Goal: Transaction & Acquisition: Purchase product/service

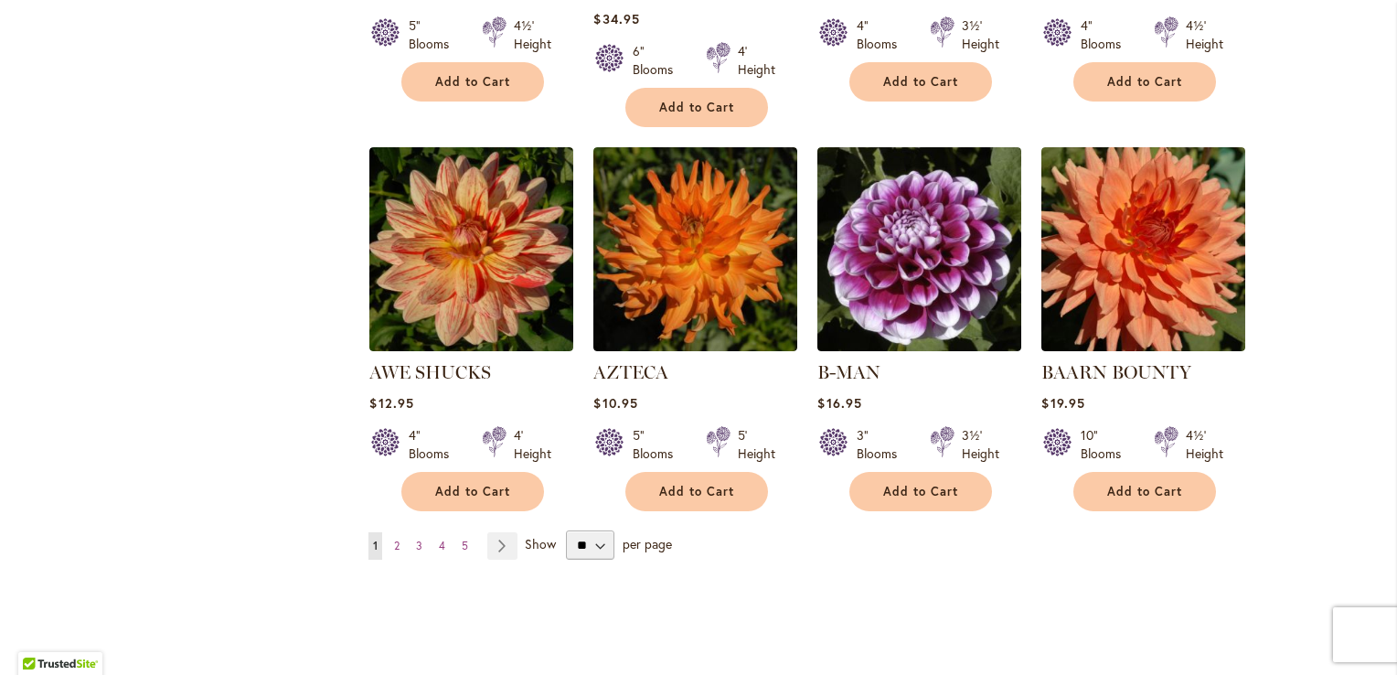
scroll to position [1463, 0]
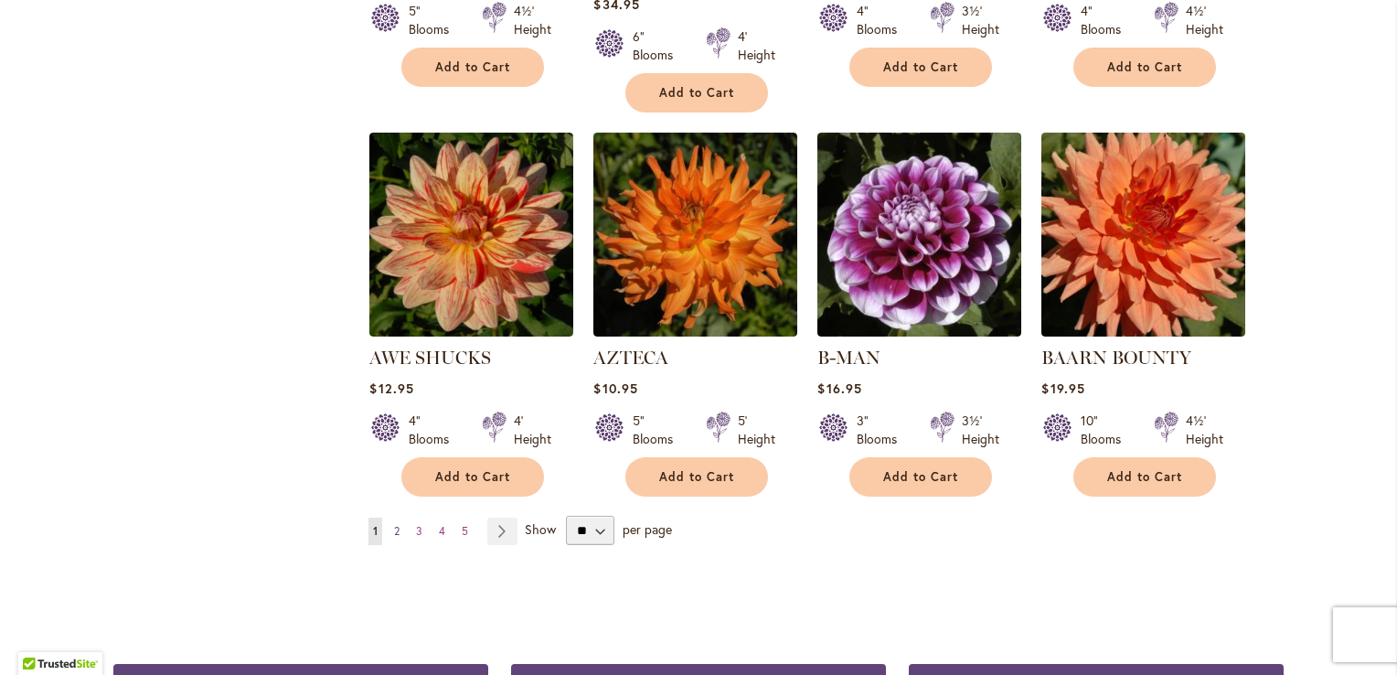
click at [394, 524] on span "2" at bounding box center [396, 531] width 5 height 14
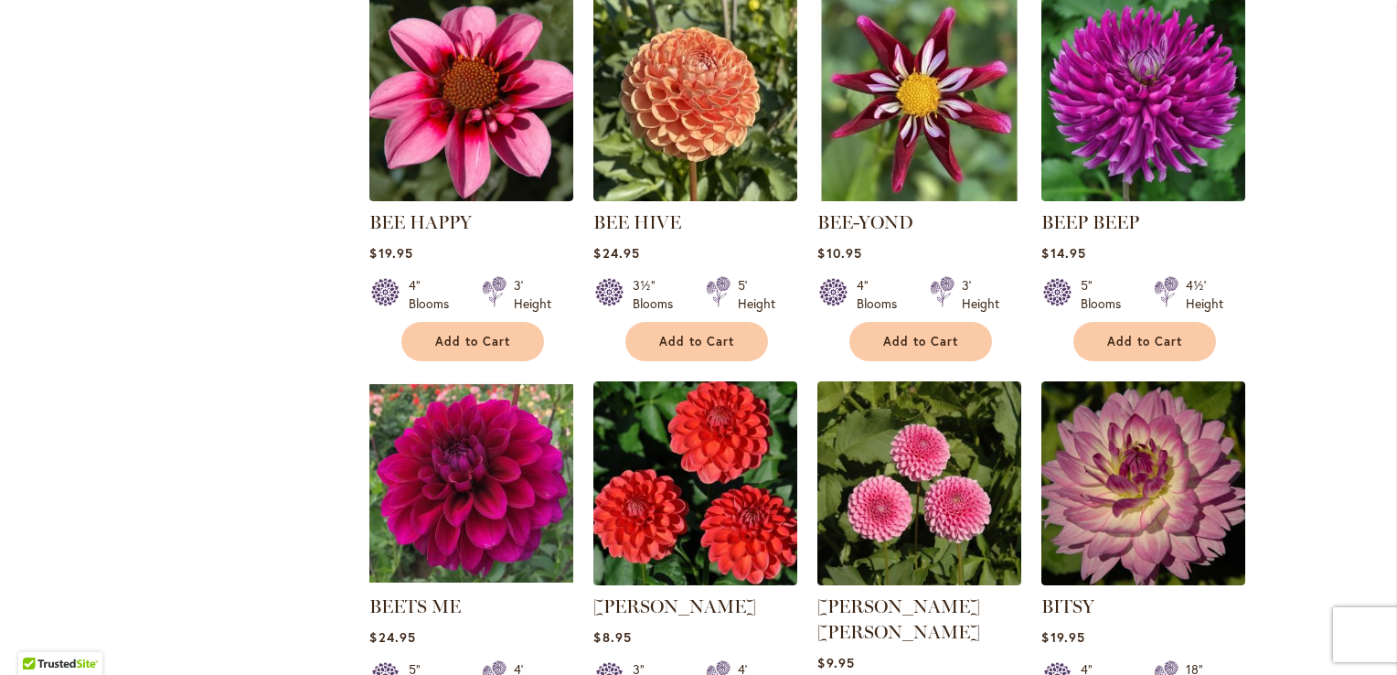
scroll to position [1554, 0]
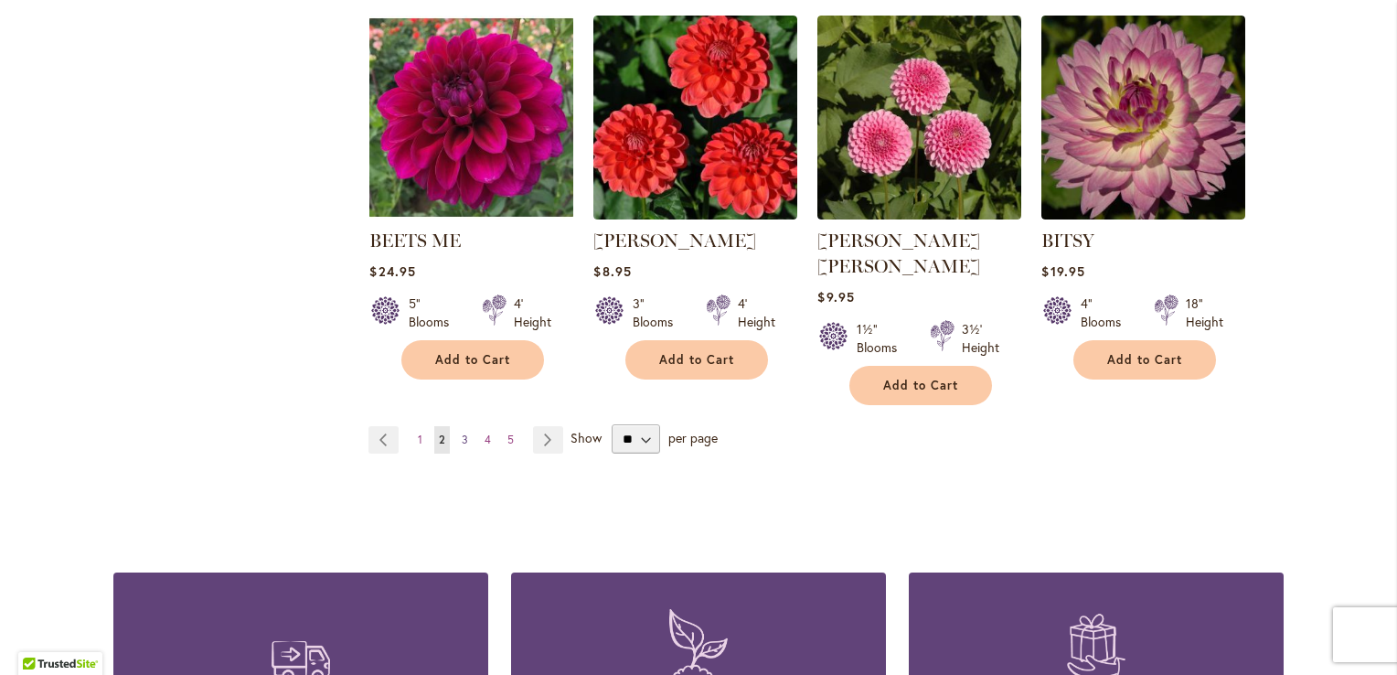
click at [462, 432] on span "3" at bounding box center [465, 439] width 6 height 14
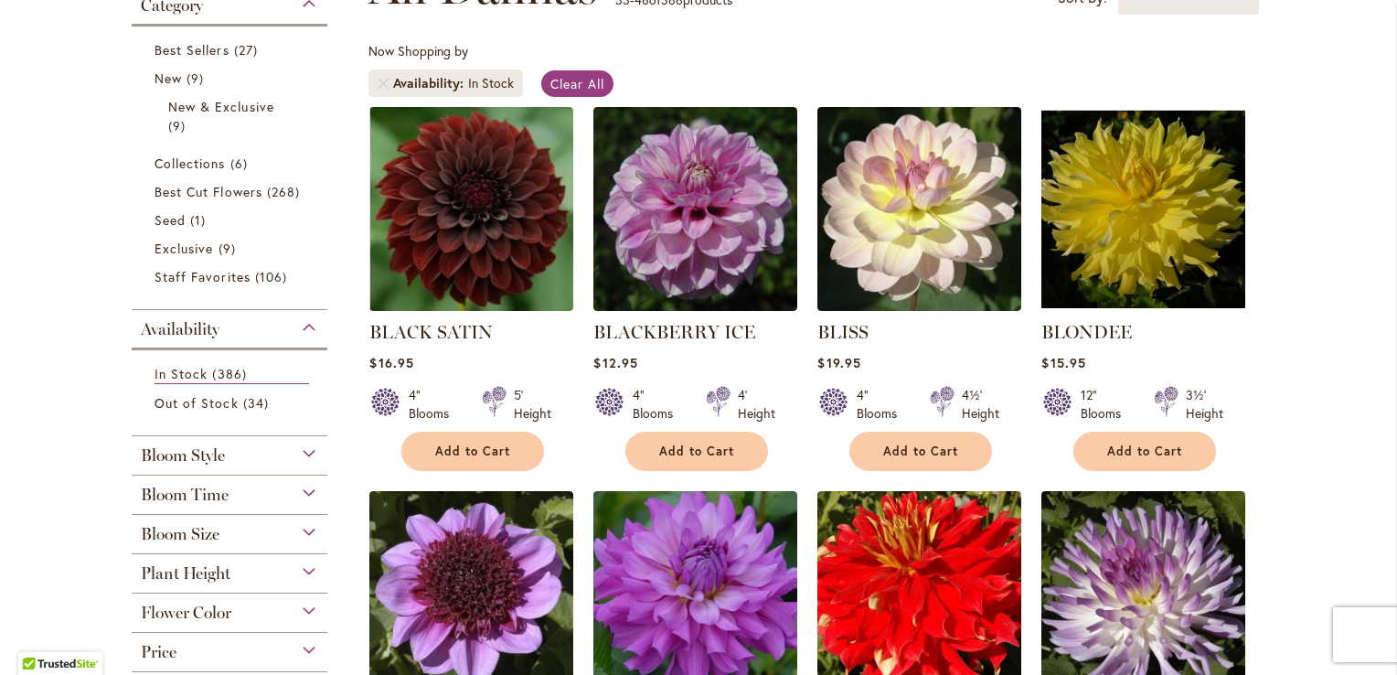
scroll to position [274, 0]
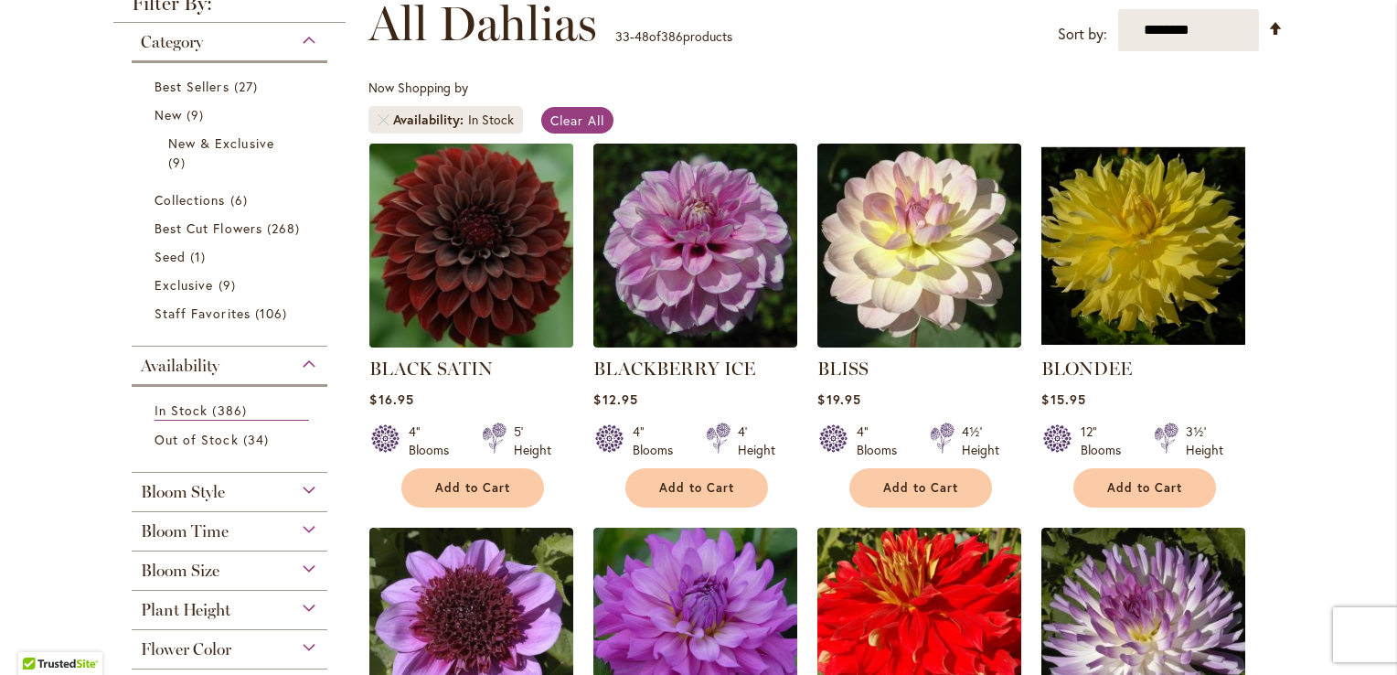
click at [453, 197] on img at bounding box center [472, 245] width 214 height 214
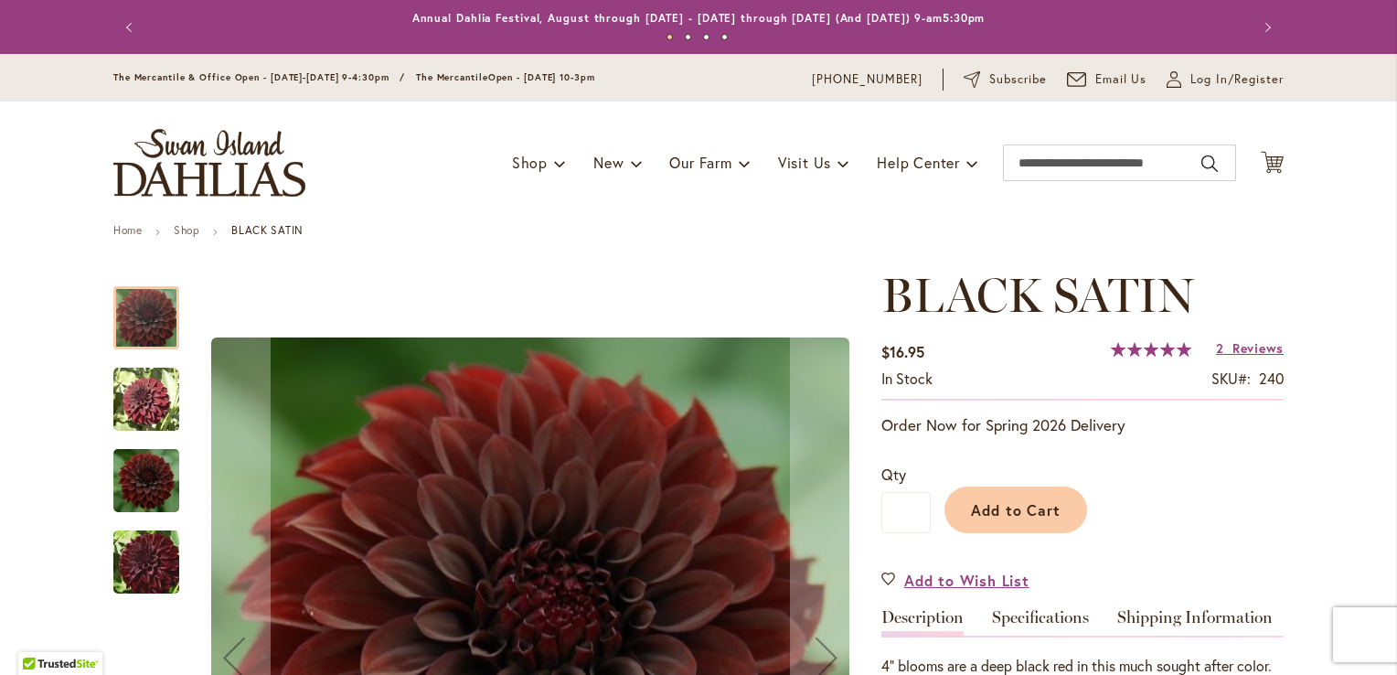
scroll to position [457, 0]
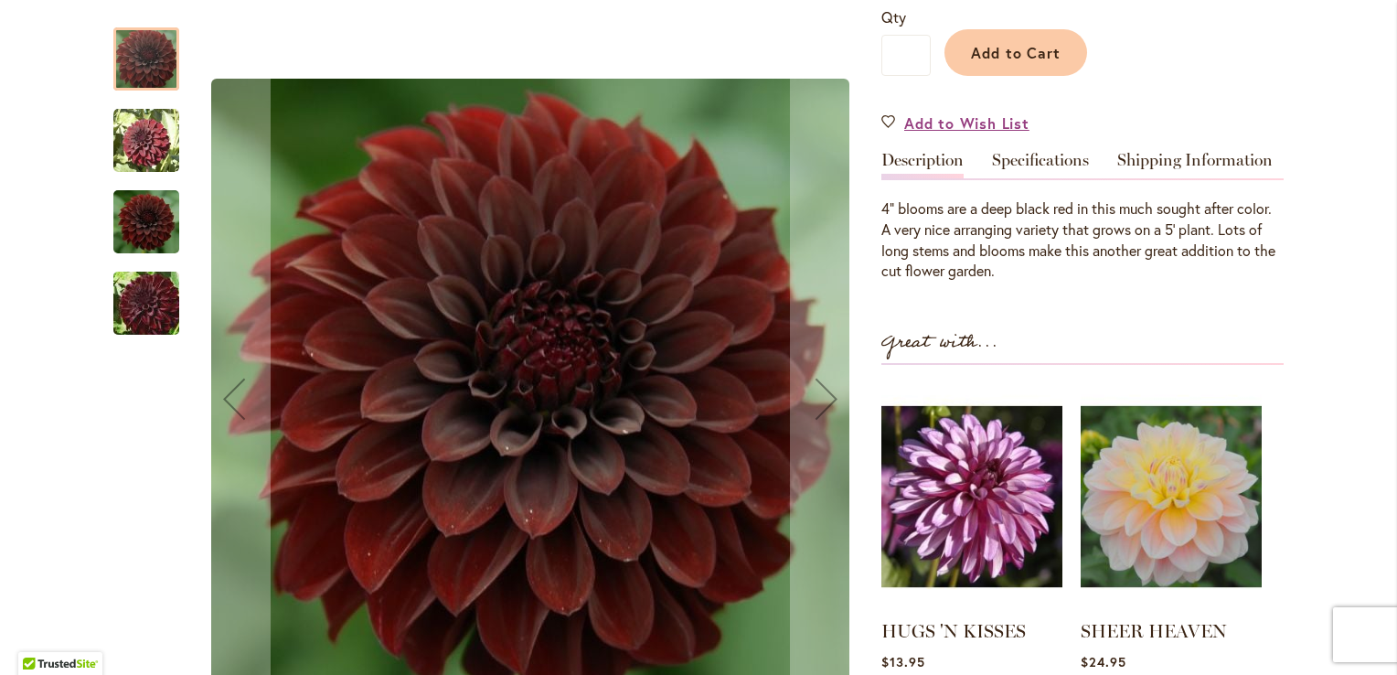
click at [129, 238] on img "BLACK SATIN" at bounding box center [146, 221] width 66 height 73
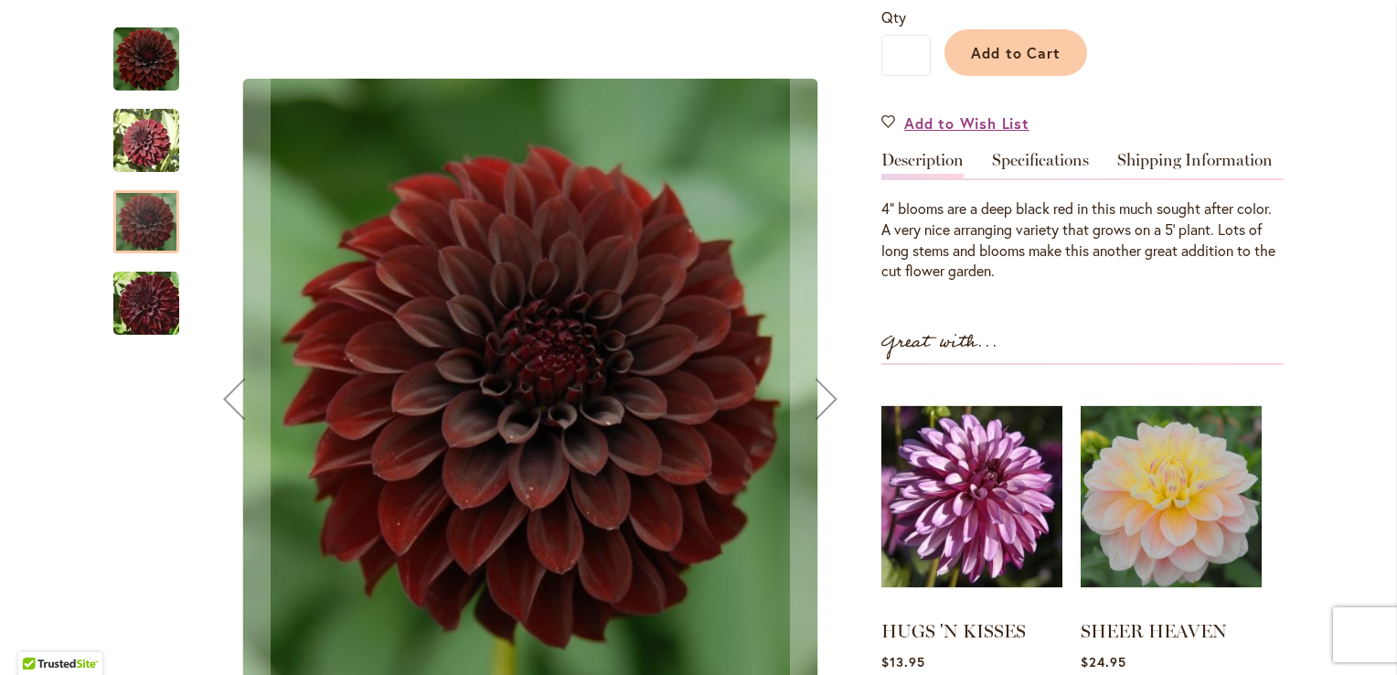
click at [132, 315] on img "BLACK SATIN" at bounding box center [146, 304] width 132 height 88
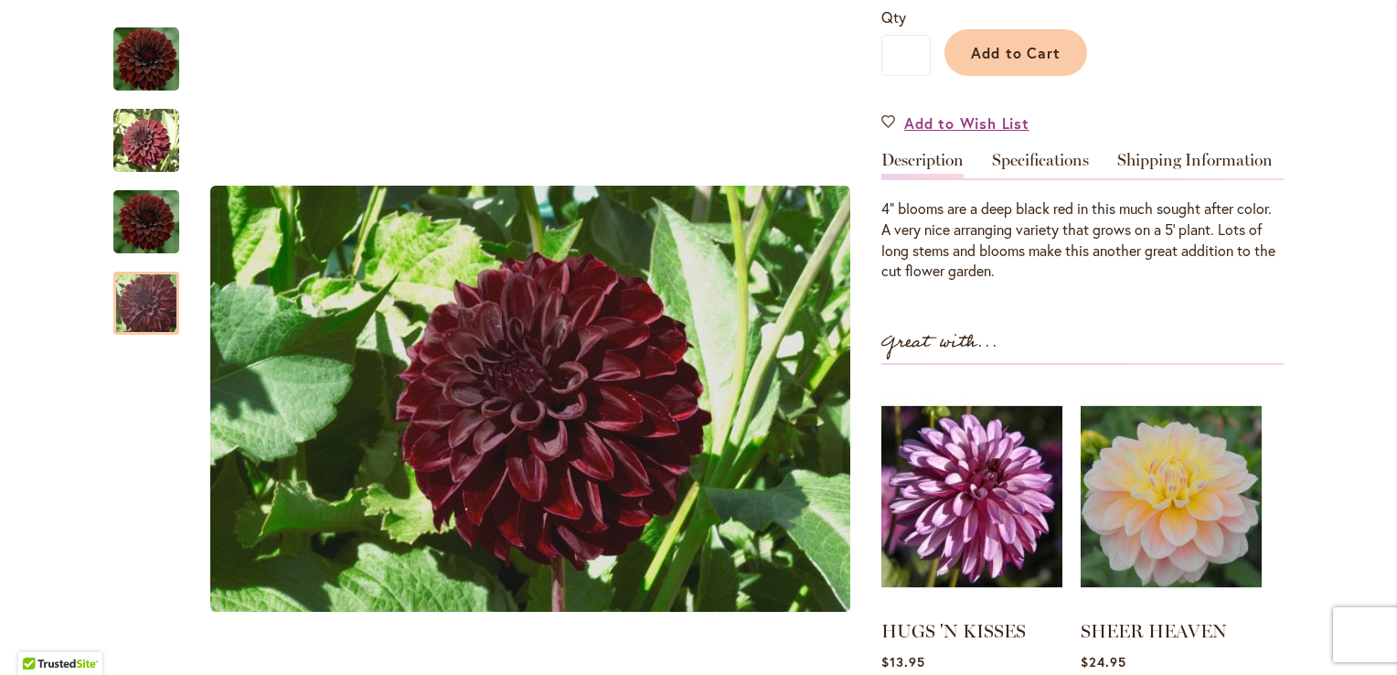
scroll to position [274, 0]
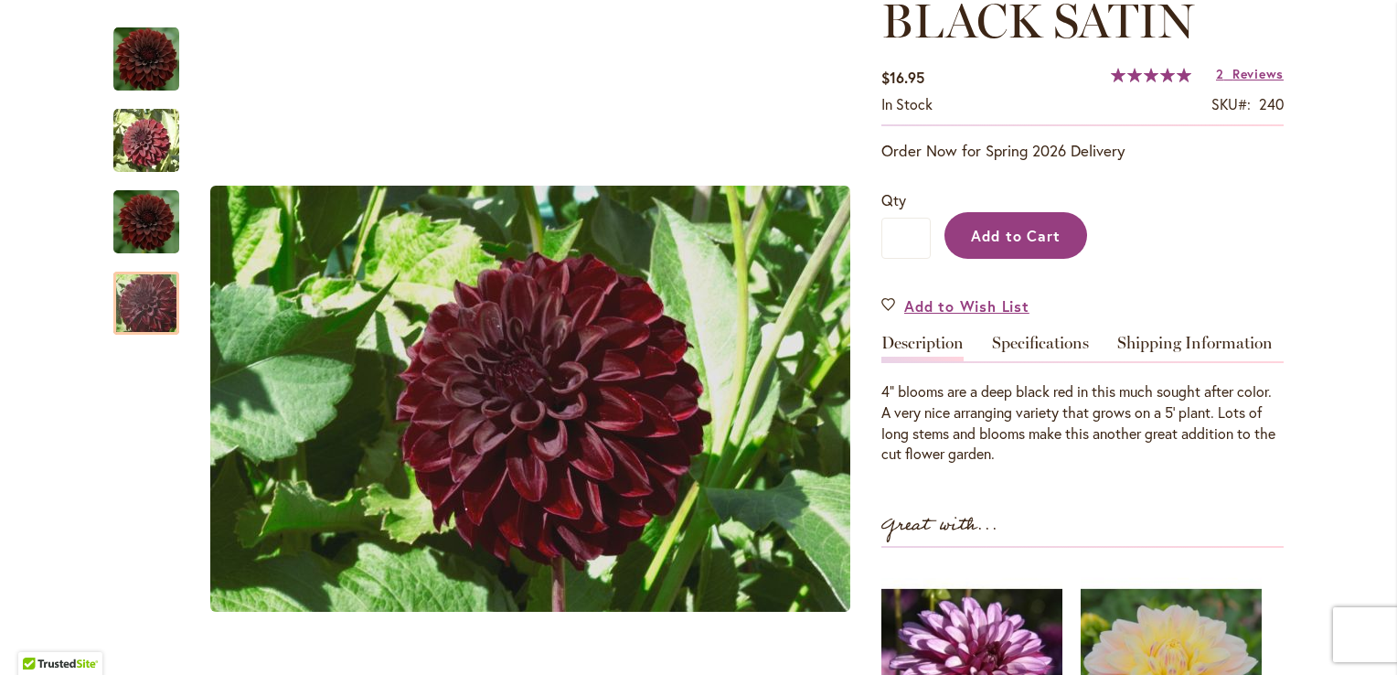
click at [1006, 230] on span "Add to Cart" at bounding box center [1016, 235] width 91 height 19
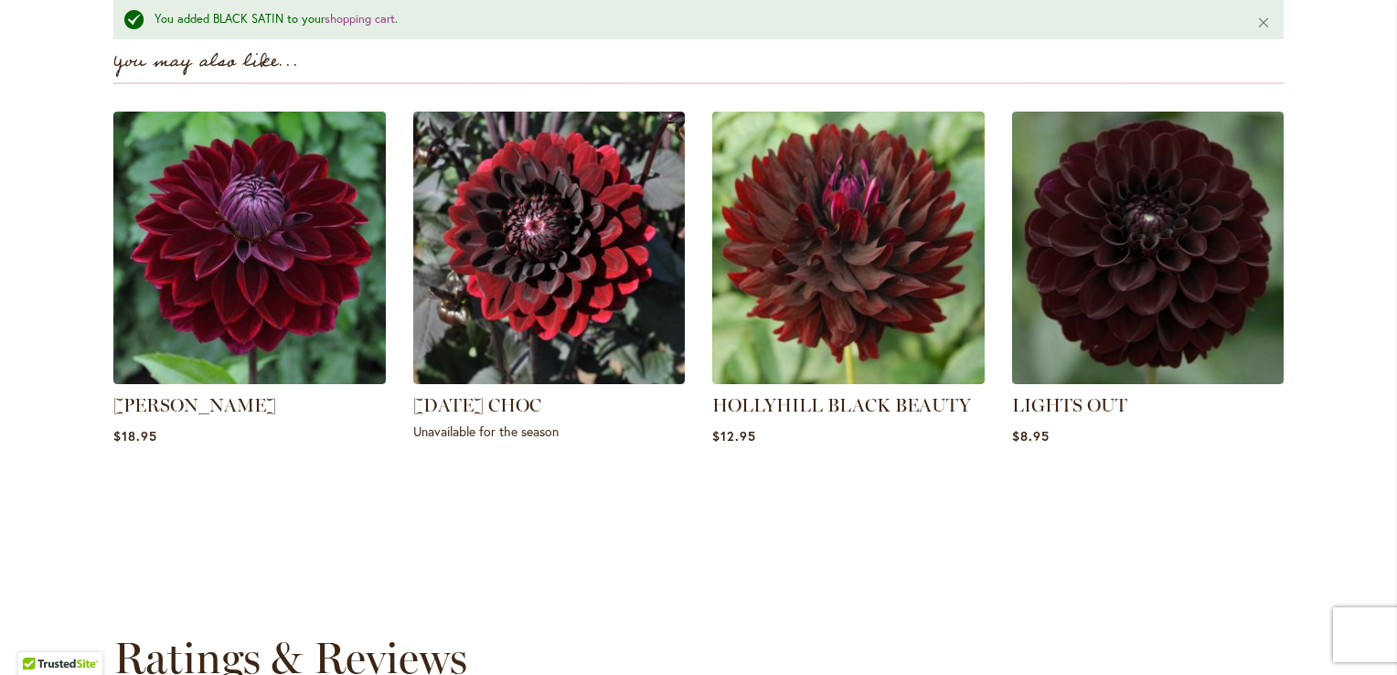
scroll to position [1328, 0]
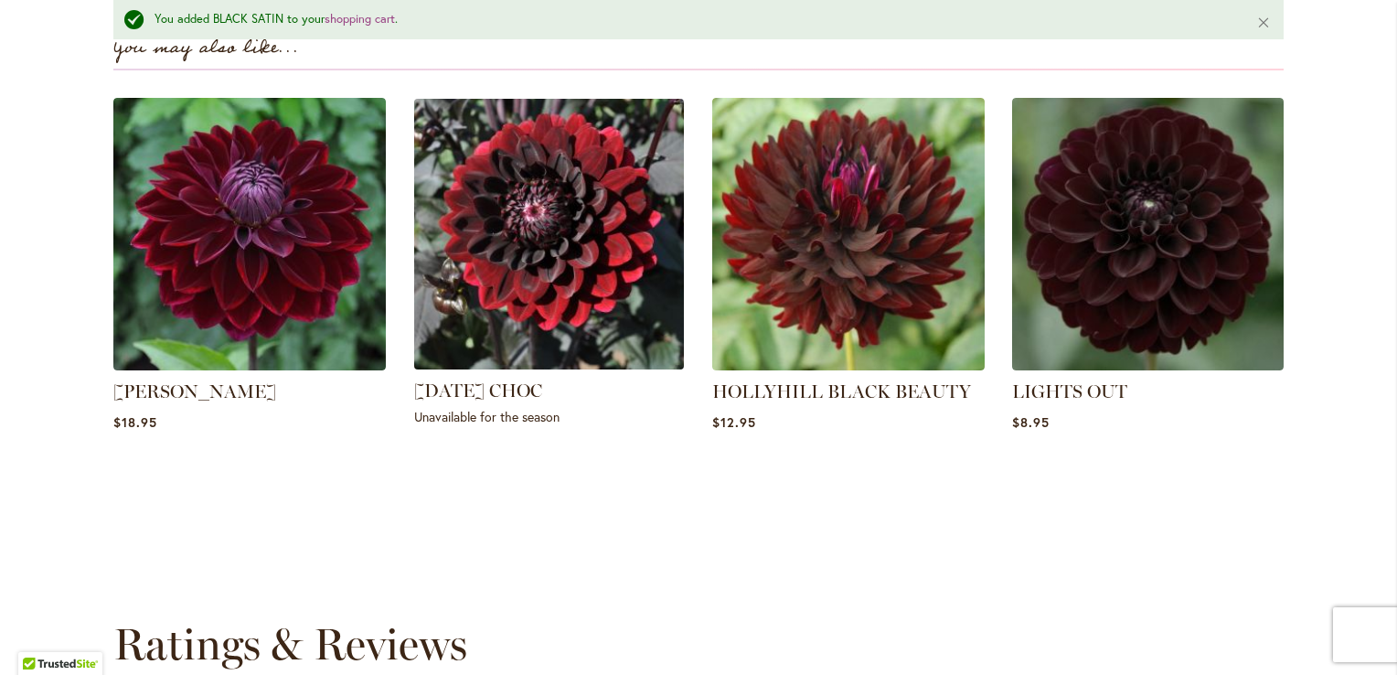
click at [548, 226] on img at bounding box center [548, 233] width 283 height 283
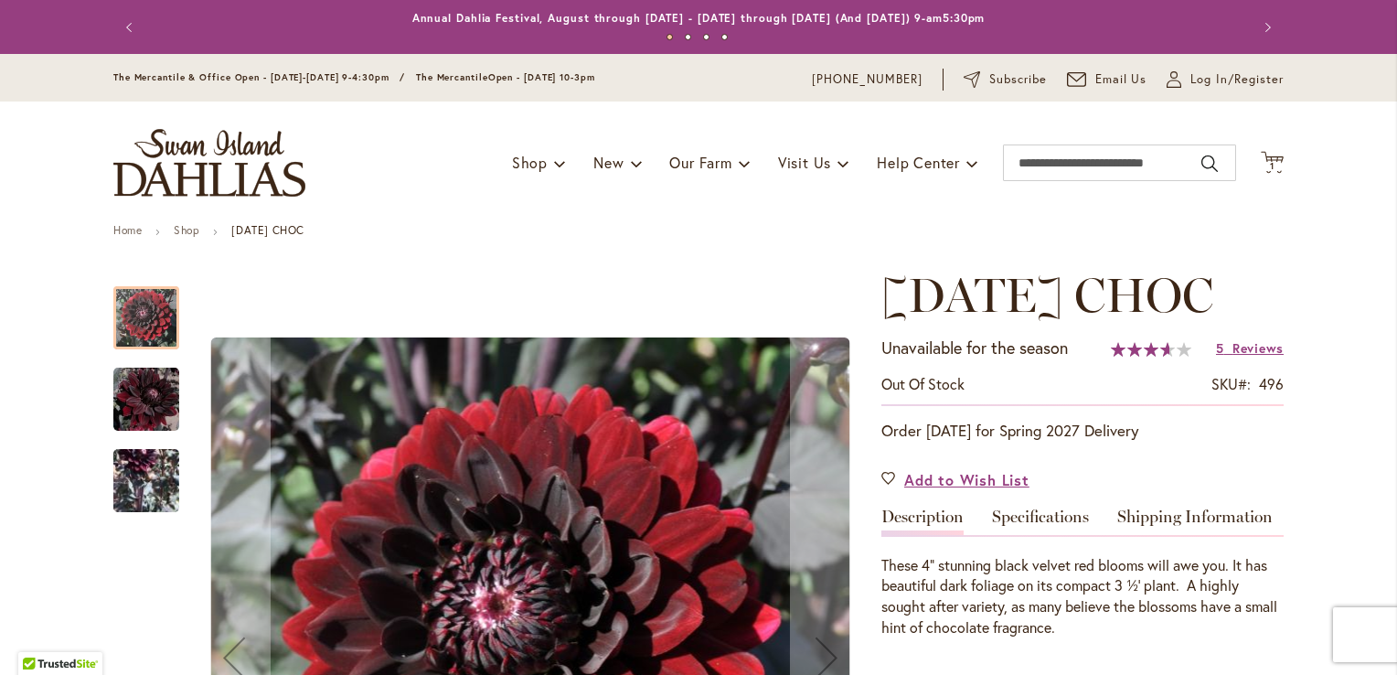
click at [150, 490] on img "KARMA CHOC" at bounding box center [146, 479] width 66 height 133
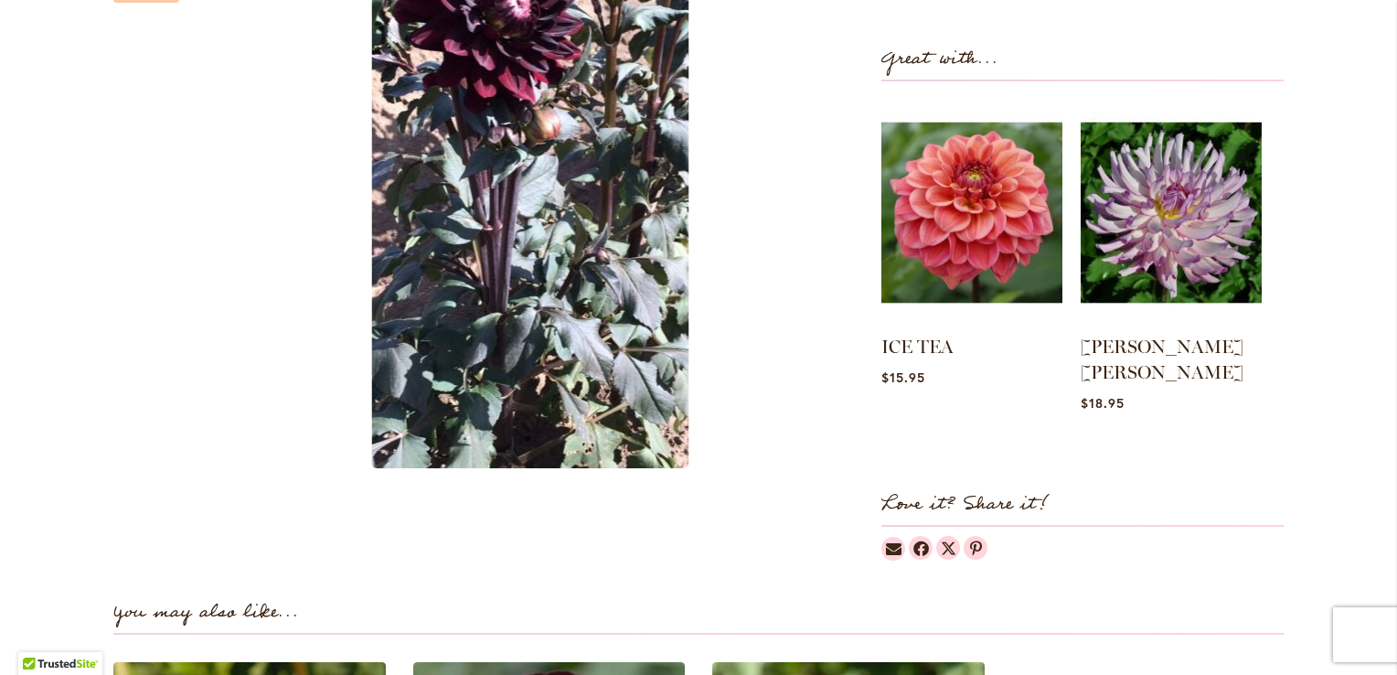
scroll to position [1280, 0]
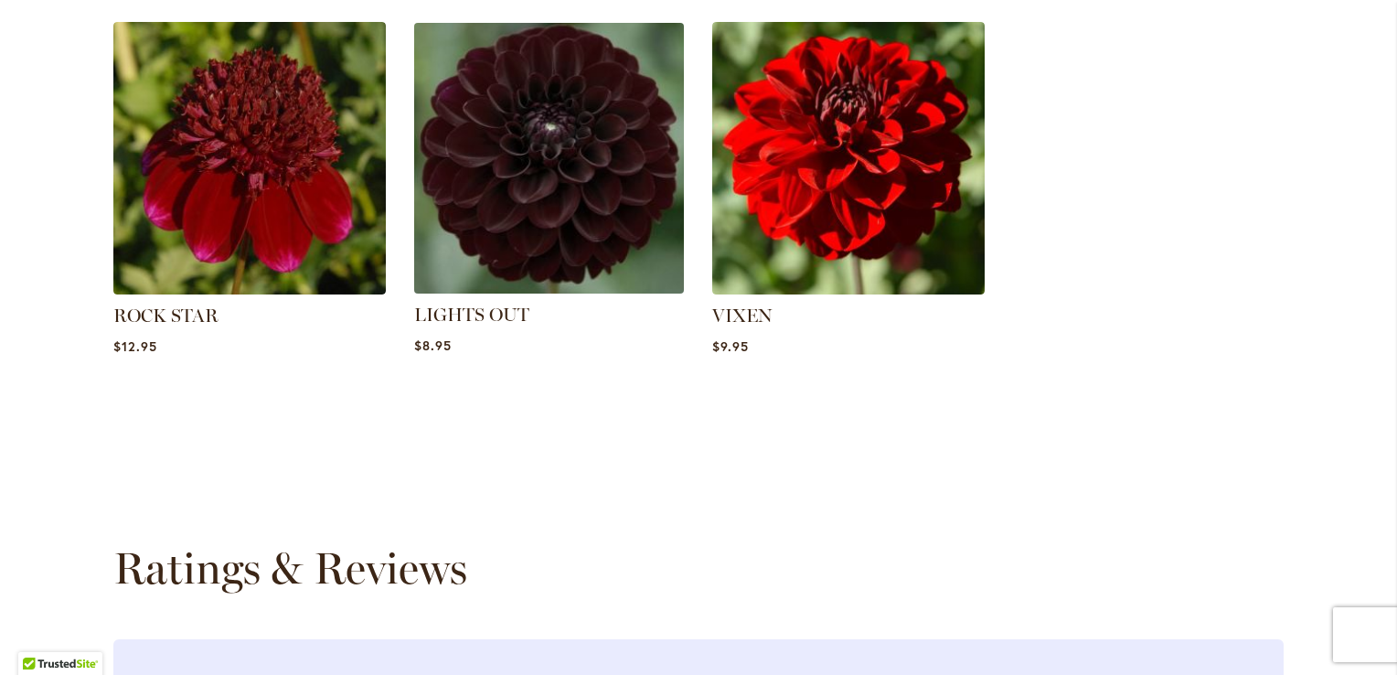
click at [528, 184] on img at bounding box center [548, 157] width 283 height 283
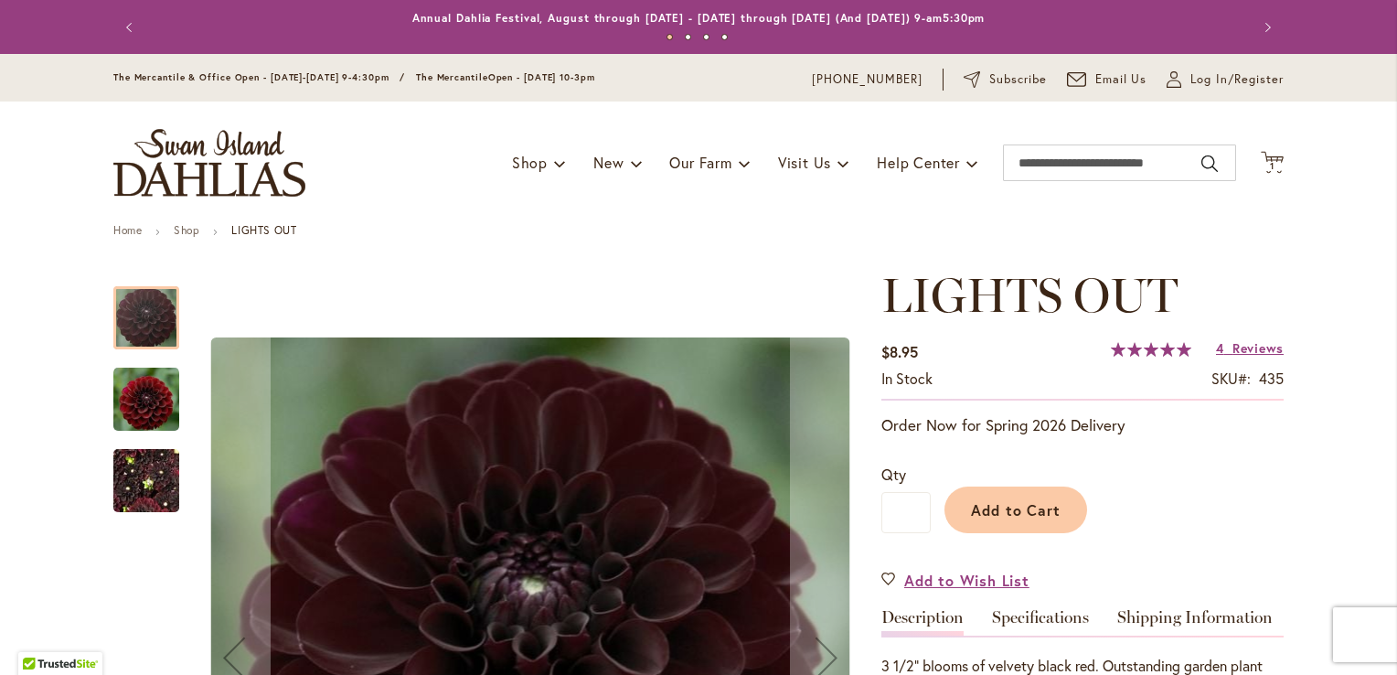
scroll to position [366, 0]
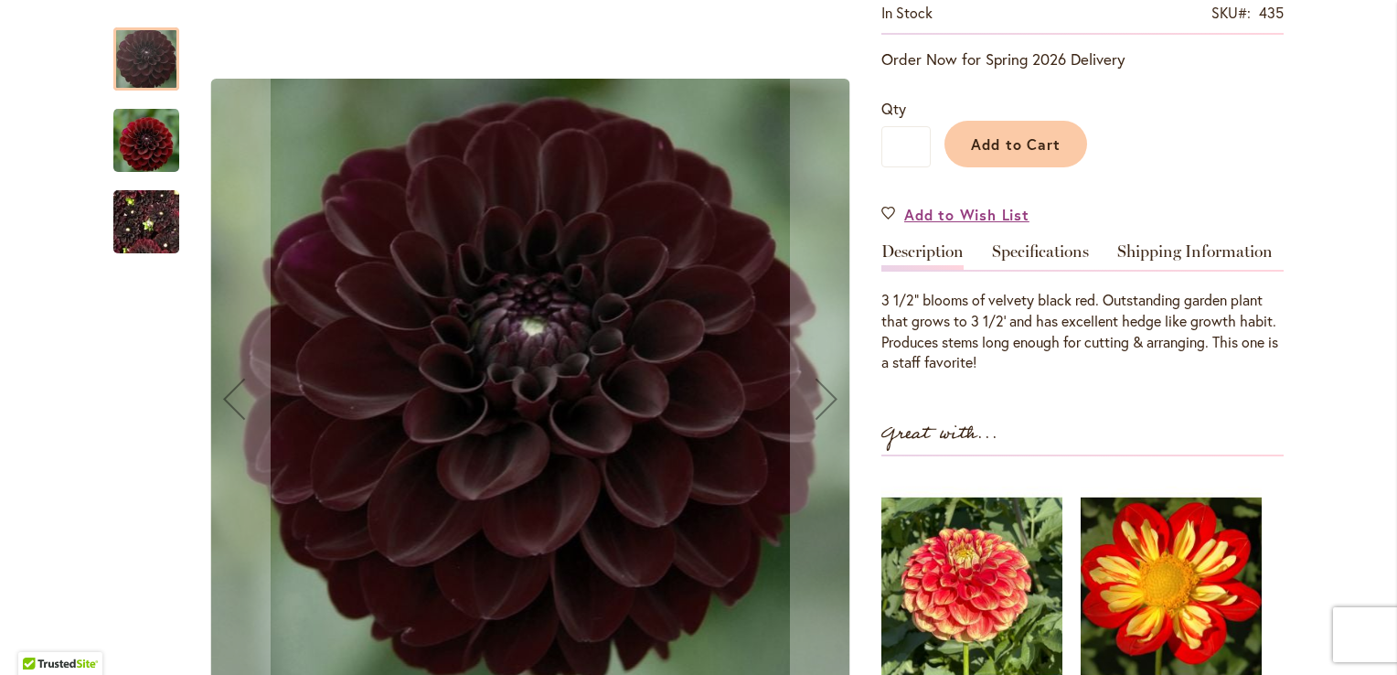
click at [139, 218] on img "LIGHTS OUT" at bounding box center [146, 222] width 66 height 88
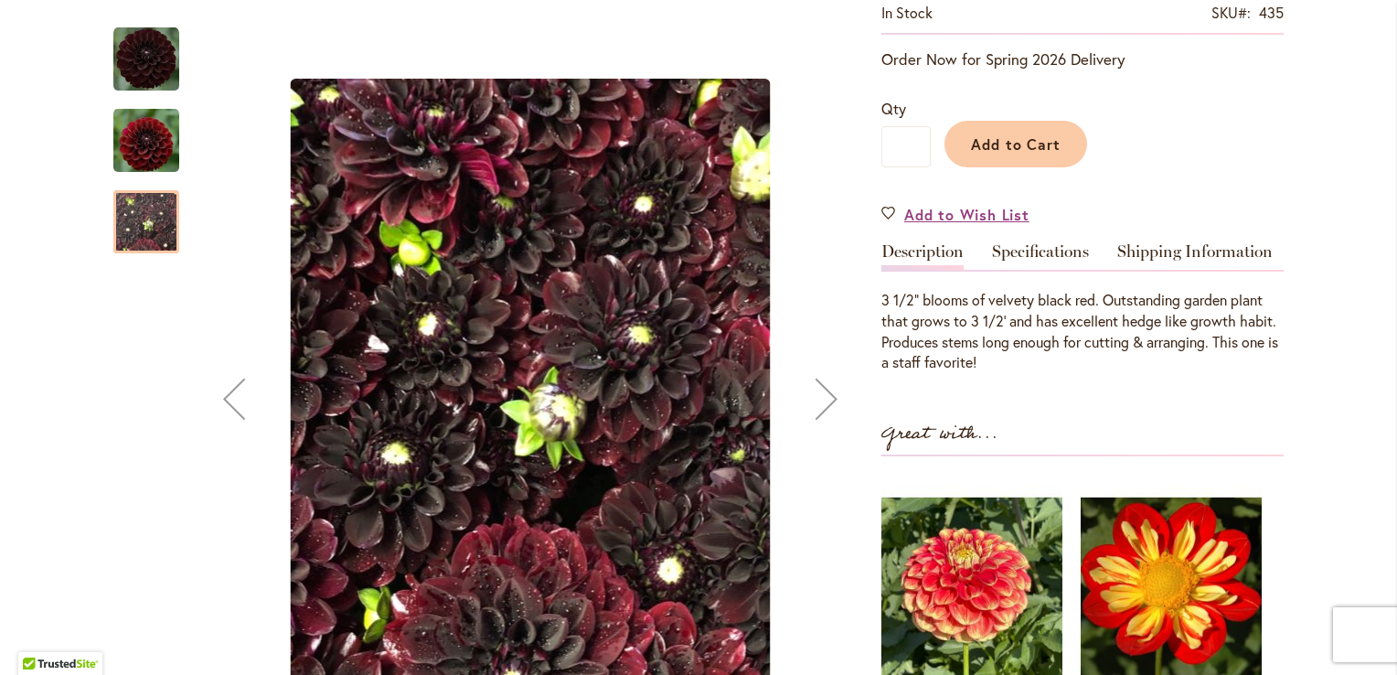
click at [135, 154] on img "LIGHTS OUT" at bounding box center [146, 140] width 66 height 68
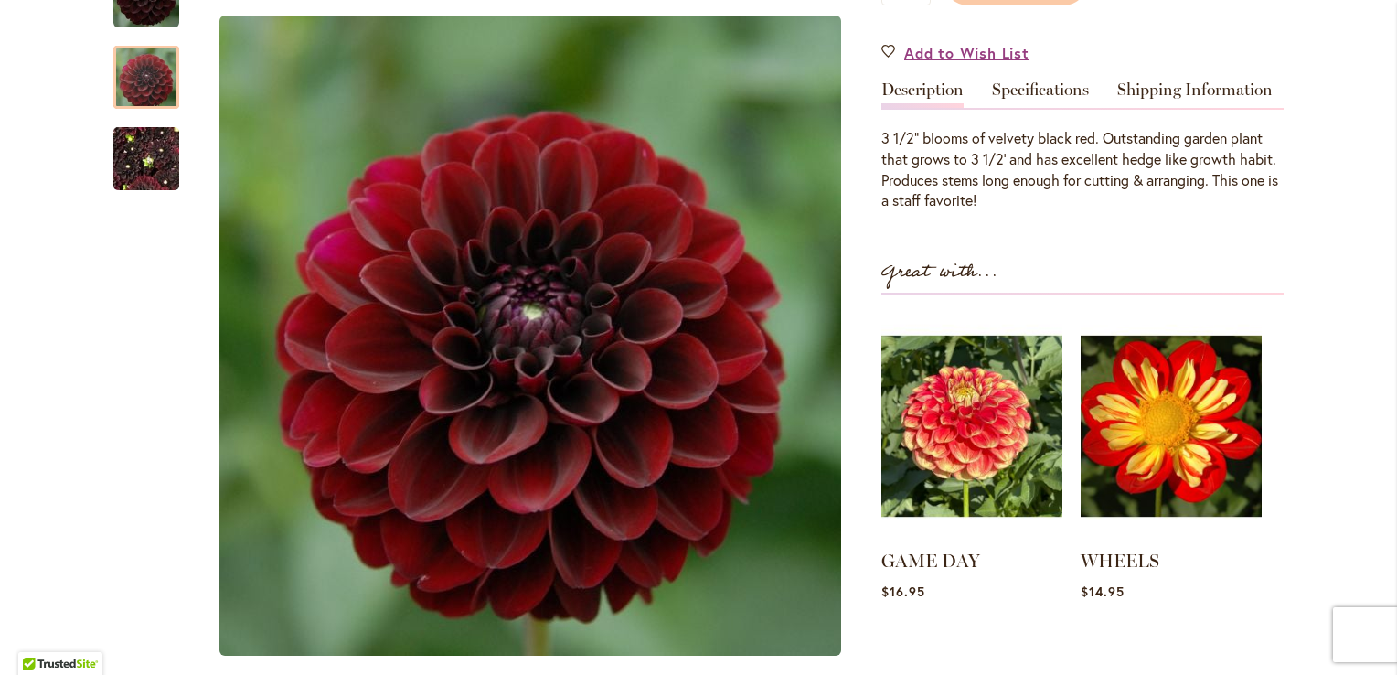
scroll to position [640, 0]
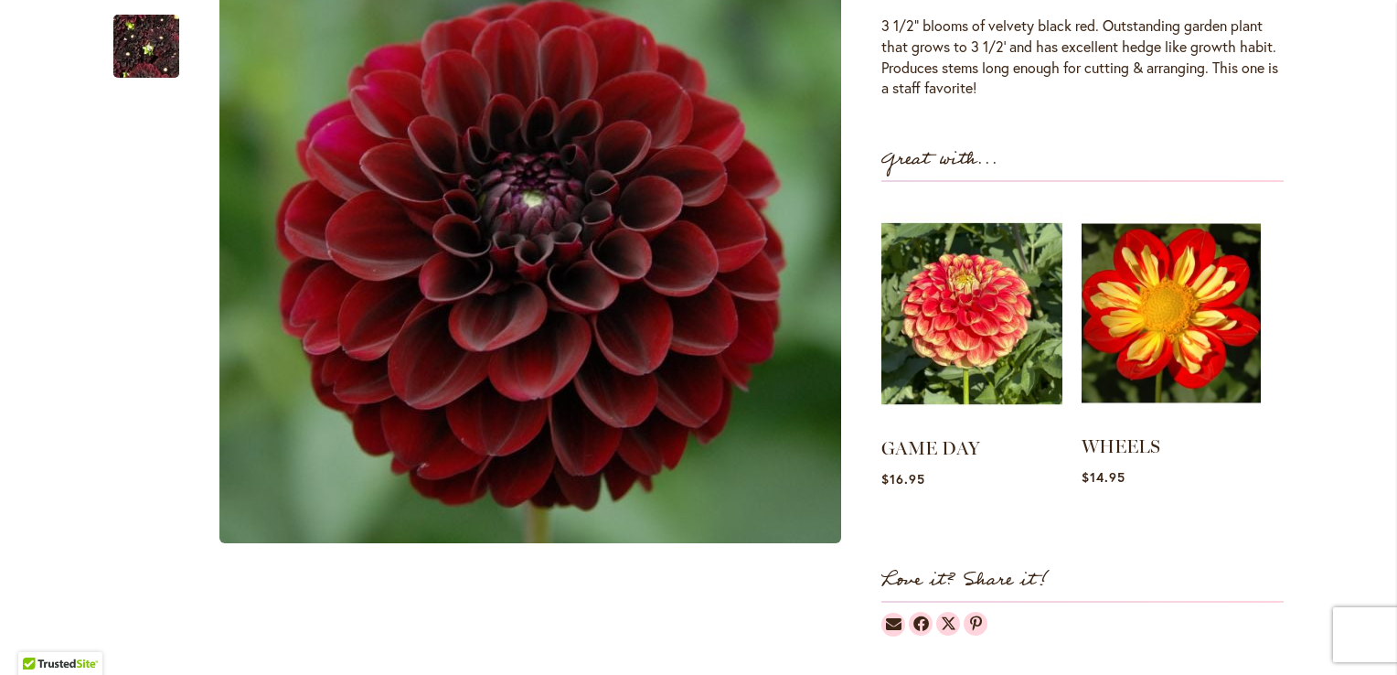
click at [1178, 342] on img at bounding box center [1171, 313] width 179 height 224
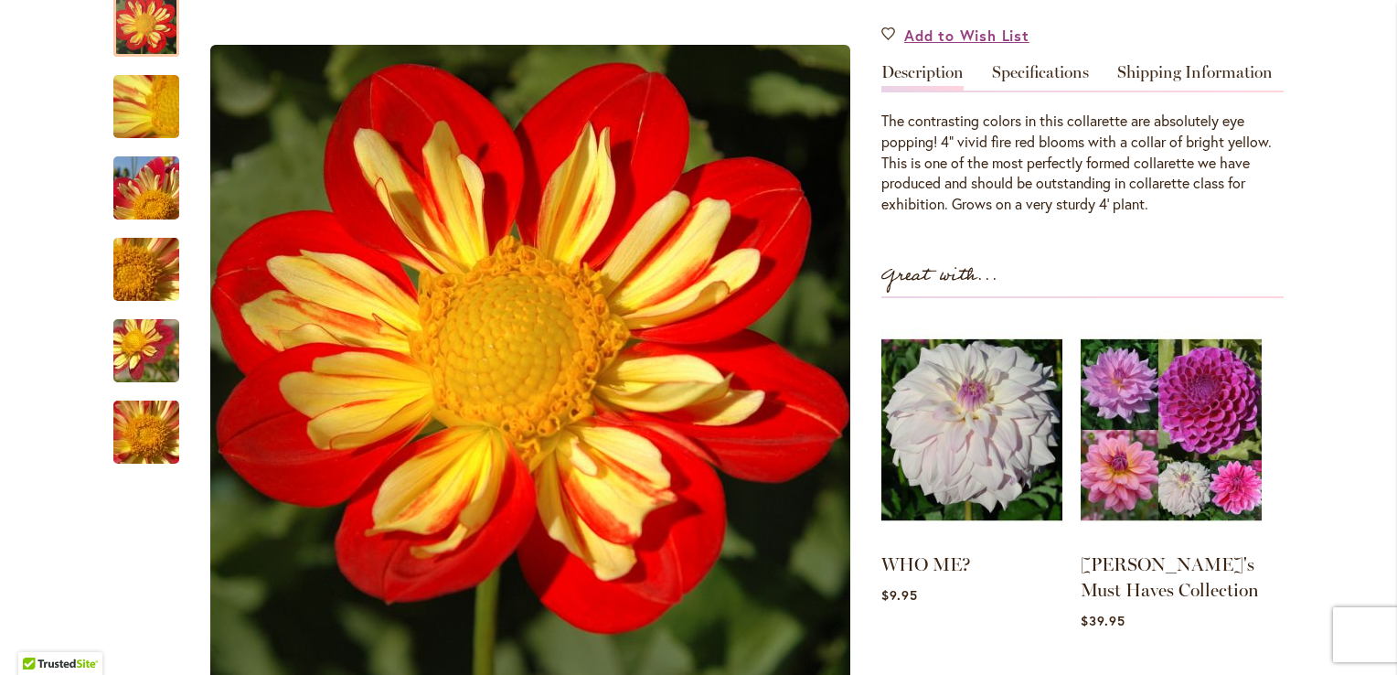
scroll to position [549, 0]
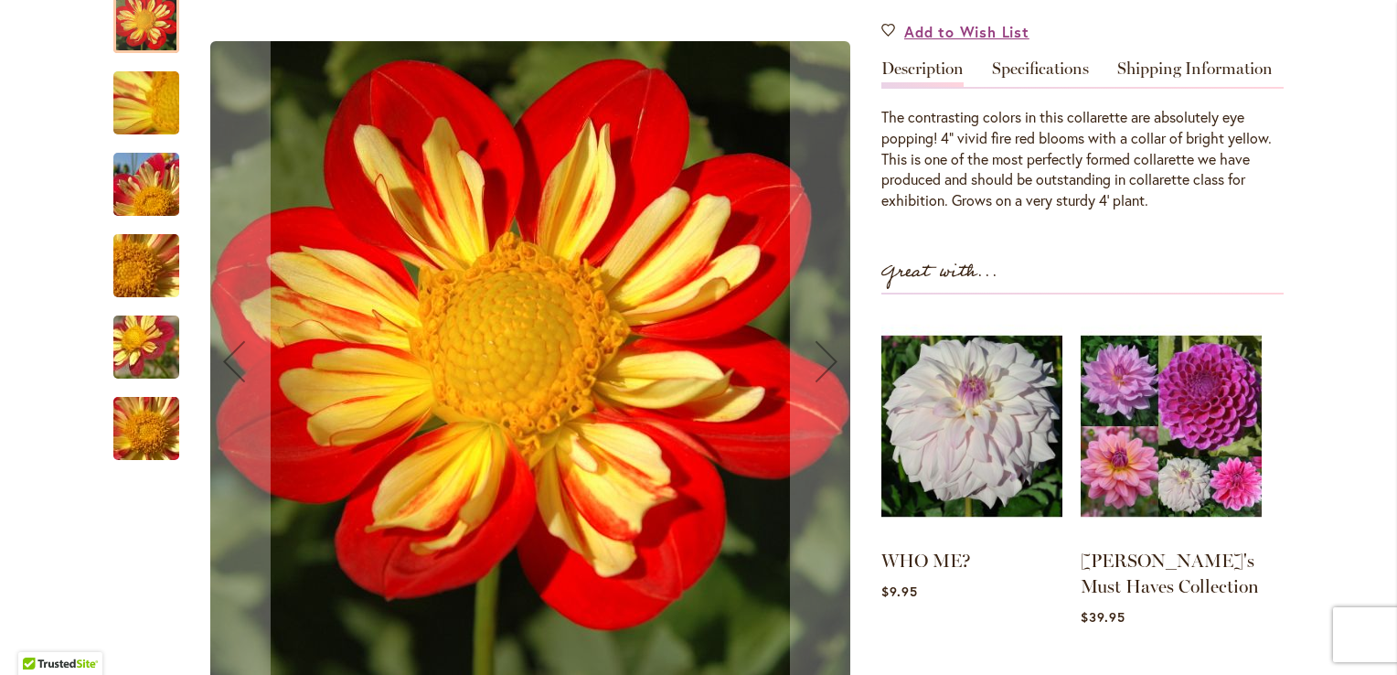
click at [128, 343] on img "WHEELS" at bounding box center [146, 346] width 132 height 99
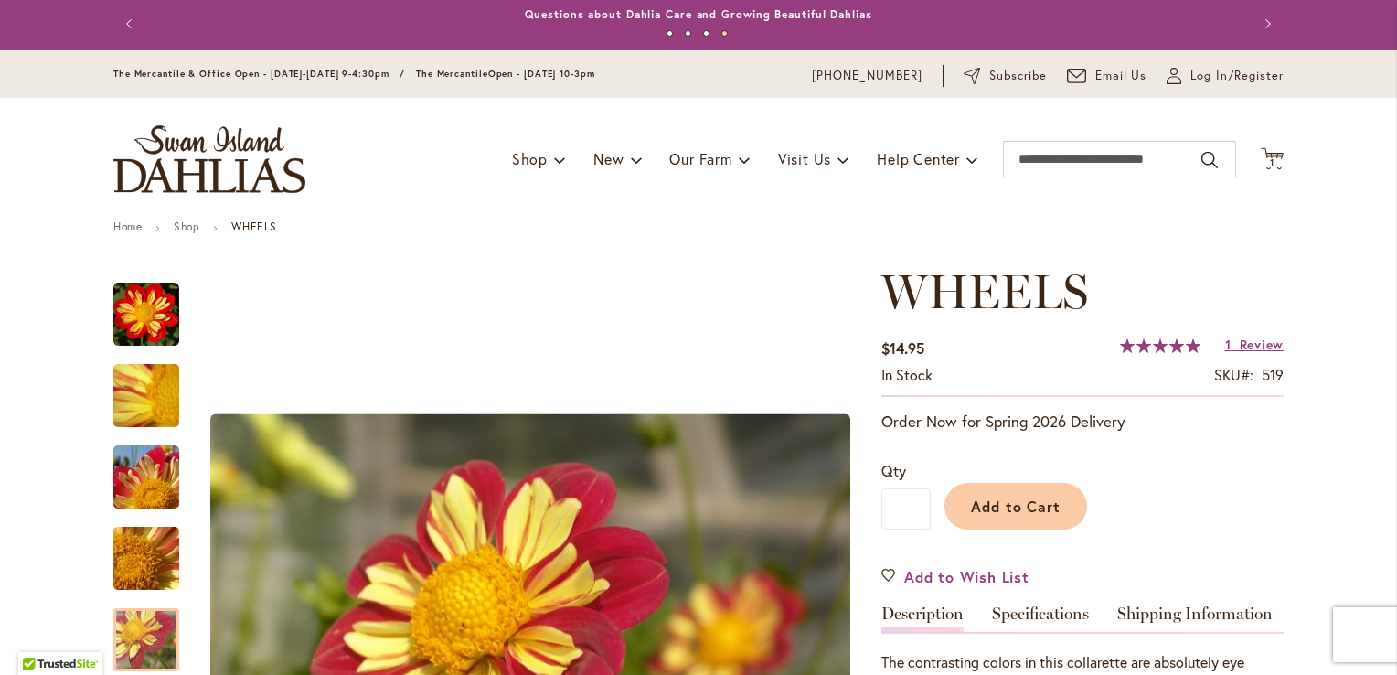
scroll to position [0, 0]
